Goal: Information Seeking & Learning: Compare options

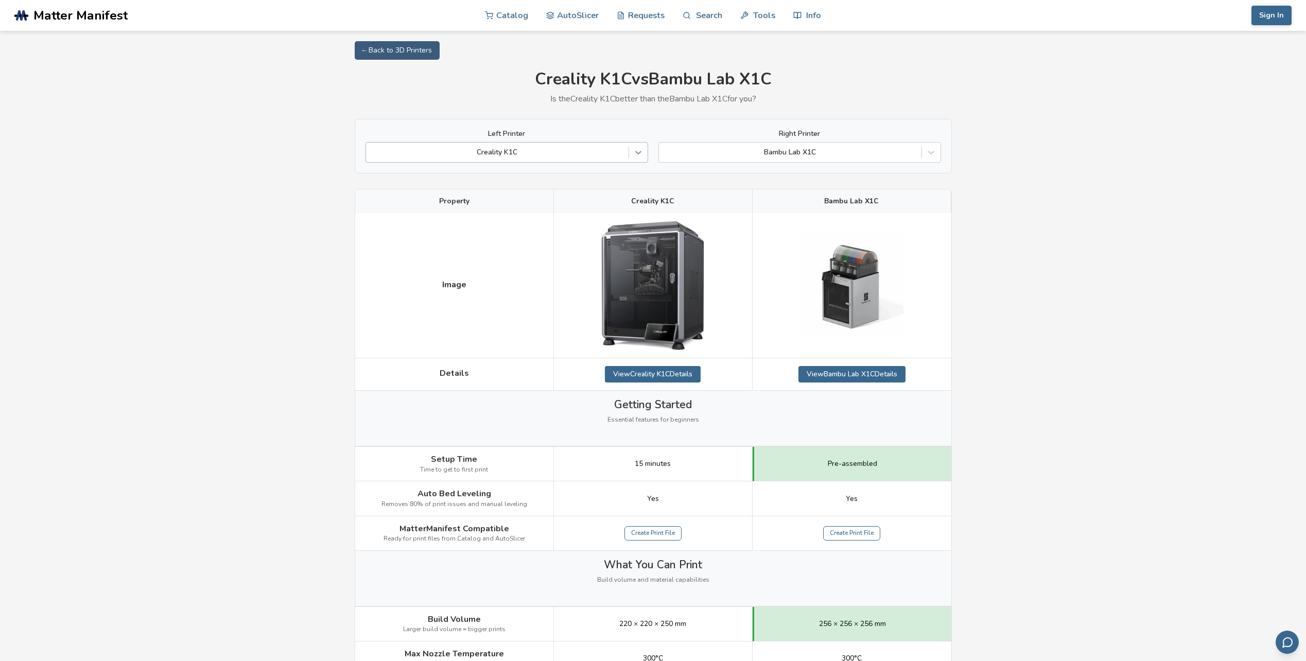
click at [638, 154] on icon at bounding box center [638, 153] width 6 height 4
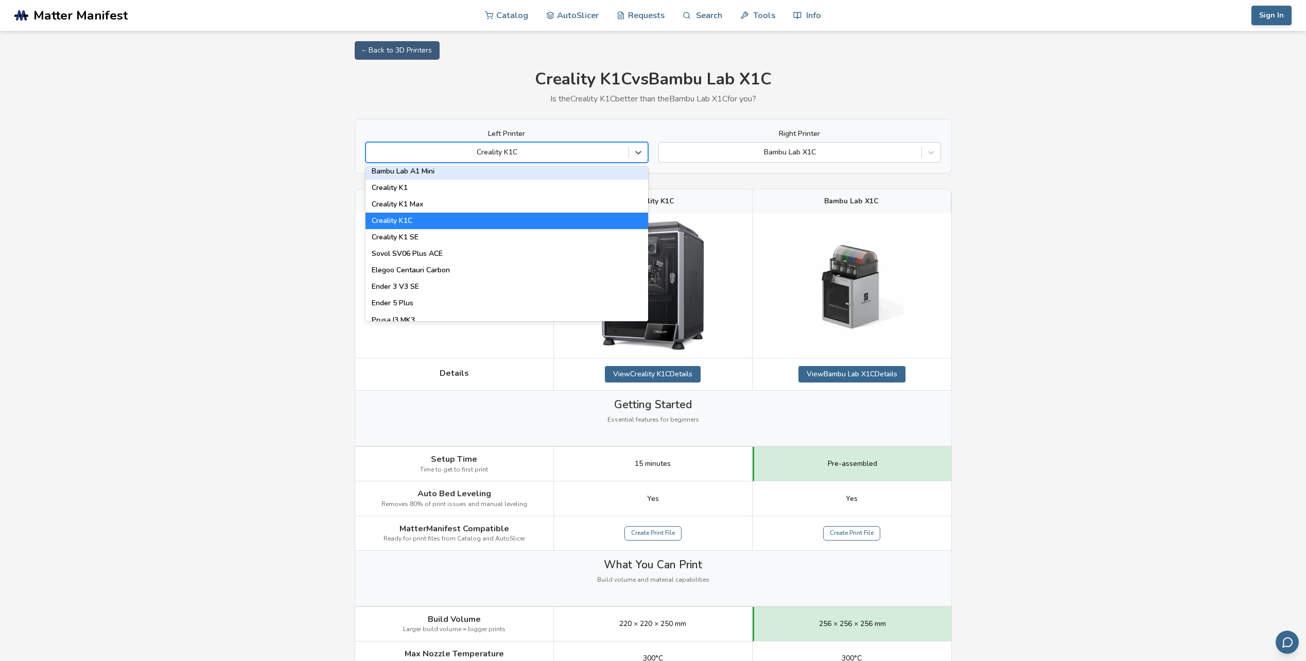
scroll to position [257, 0]
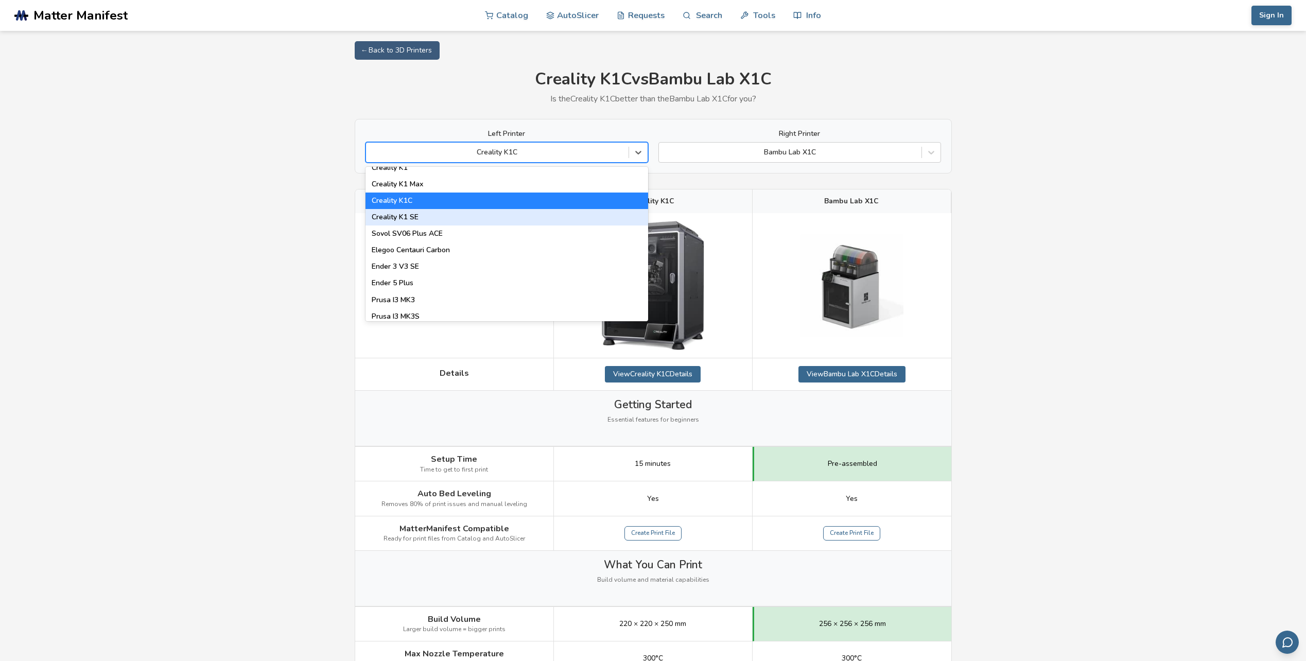
click at [391, 214] on div "Creality K1 SE" at bounding box center [506, 217] width 283 height 16
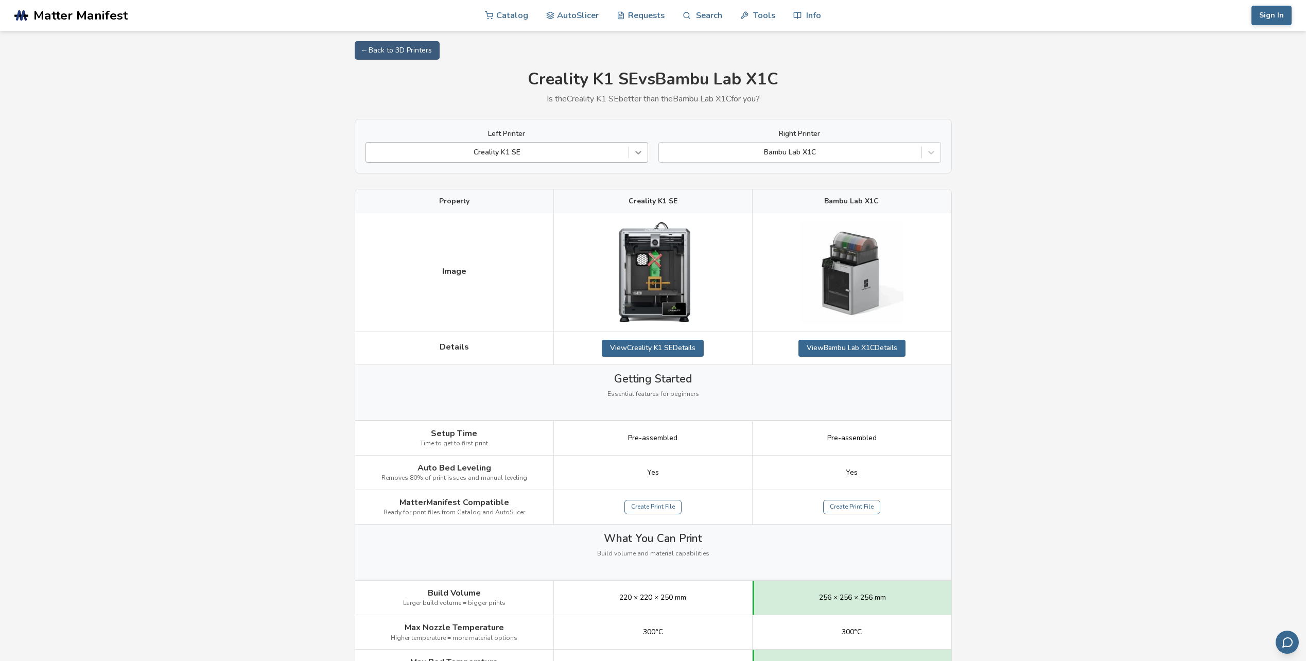
click at [635, 149] on icon at bounding box center [638, 152] width 10 height 10
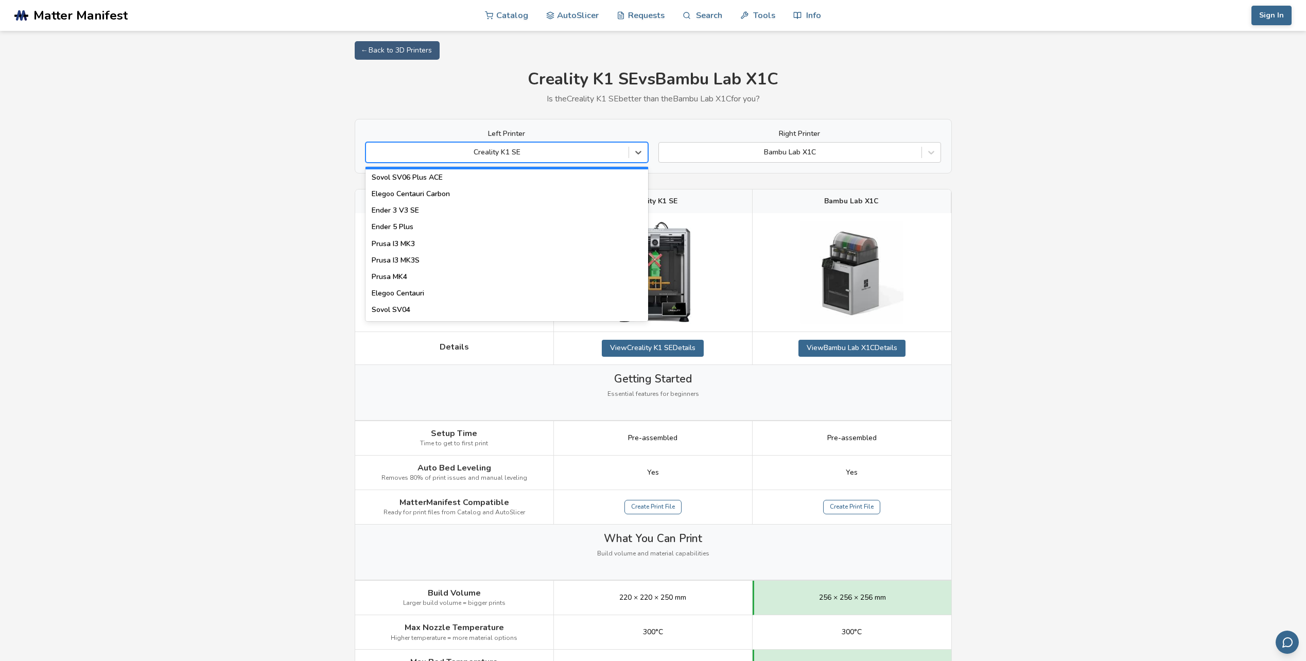
scroll to position [187, 0]
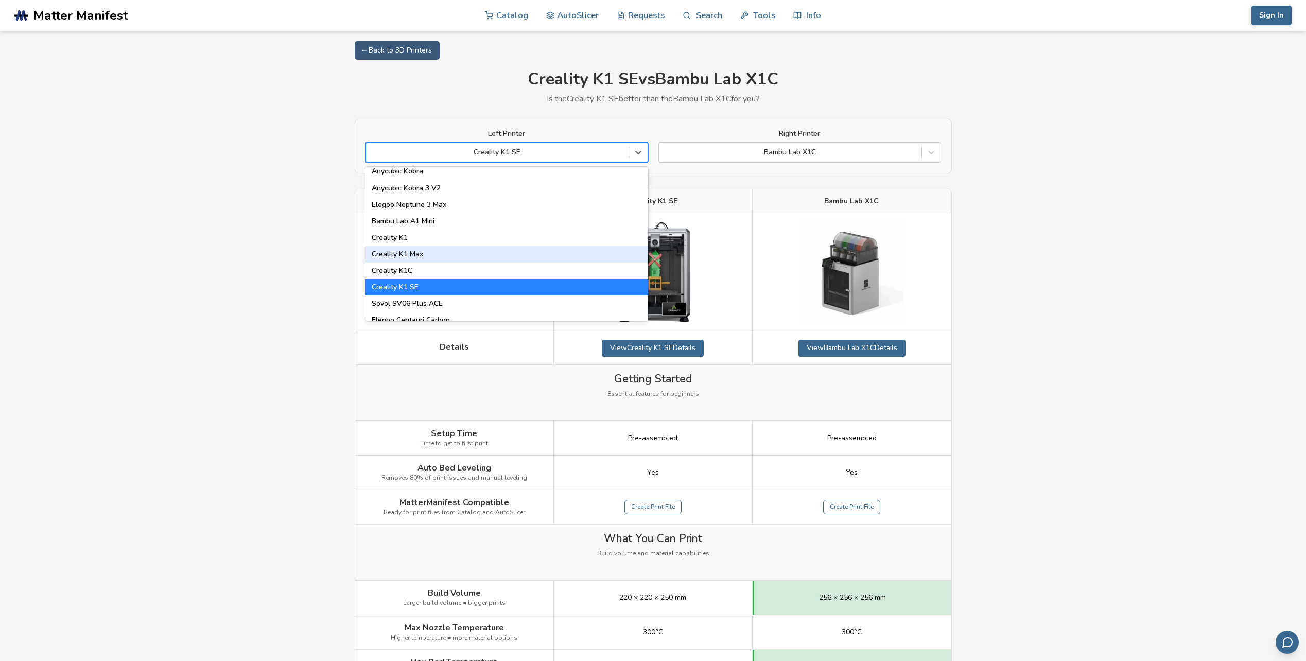
click at [406, 254] on div "Creality K1 Max" at bounding box center [506, 254] width 283 height 16
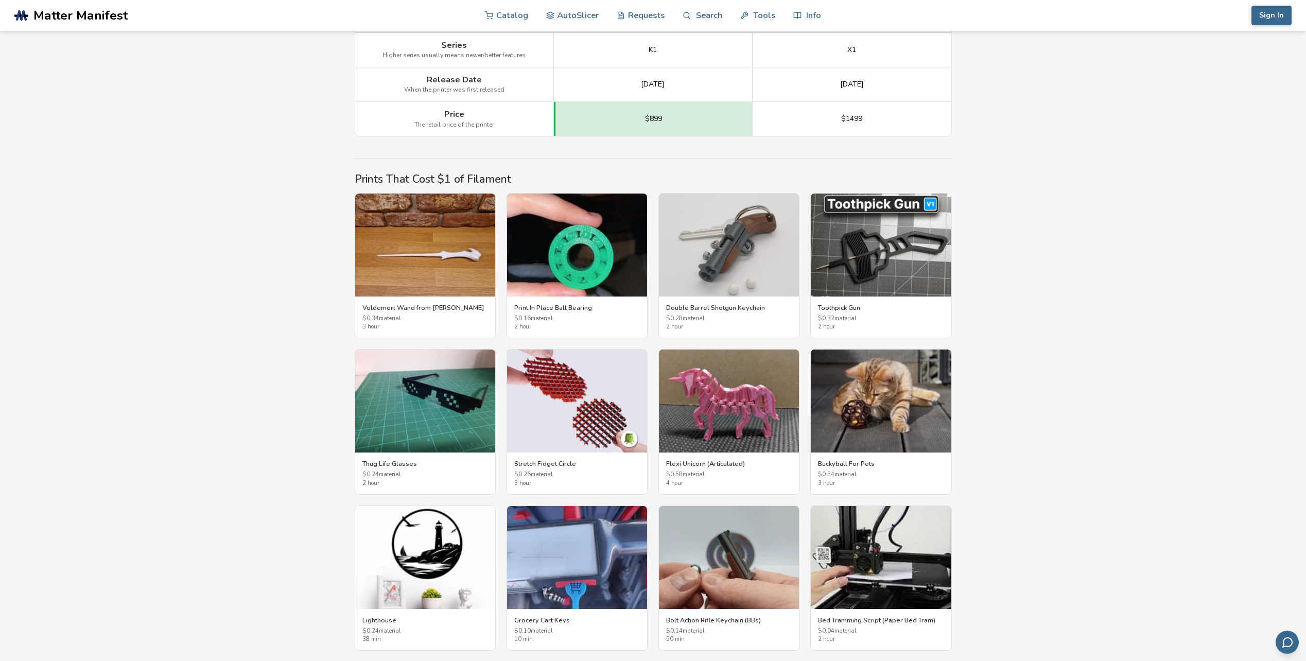
scroll to position [1350, 0]
